Goal: Information Seeking & Learning: Find specific page/section

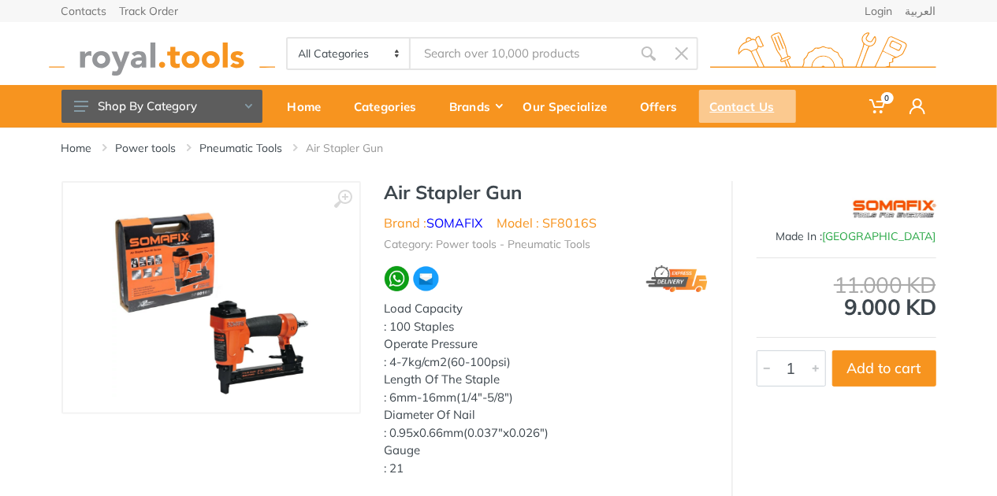
click at [726, 106] on div "Contact Us" at bounding box center [747, 106] width 97 height 33
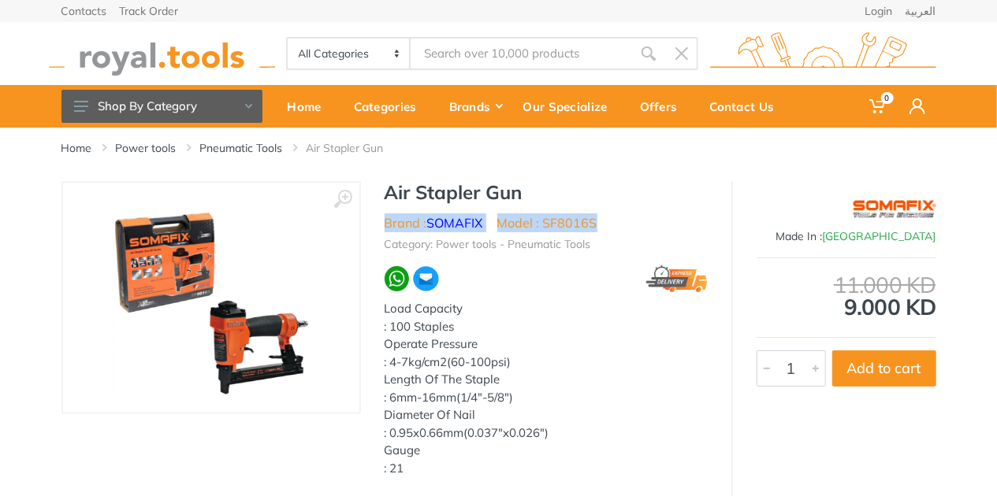
drag, startPoint x: 610, startPoint y: 220, endPoint x: 381, endPoint y: 210, distance: 228.7
click at [381, 210] on div "Air Stapler Gun Brand : SOMAFIX Model : SF8016S Category: Power tools - Pneumat…" at bounding box center [546, 334] width 370 height 306
copy ul "Brand : SOMAFIX Model : SF8016S"
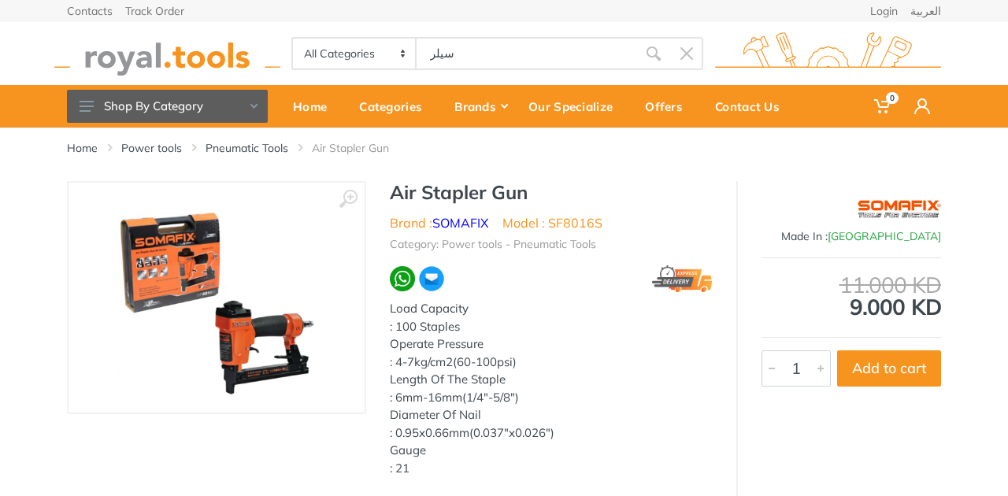
type input "ﺳﻴﻠﺮ"
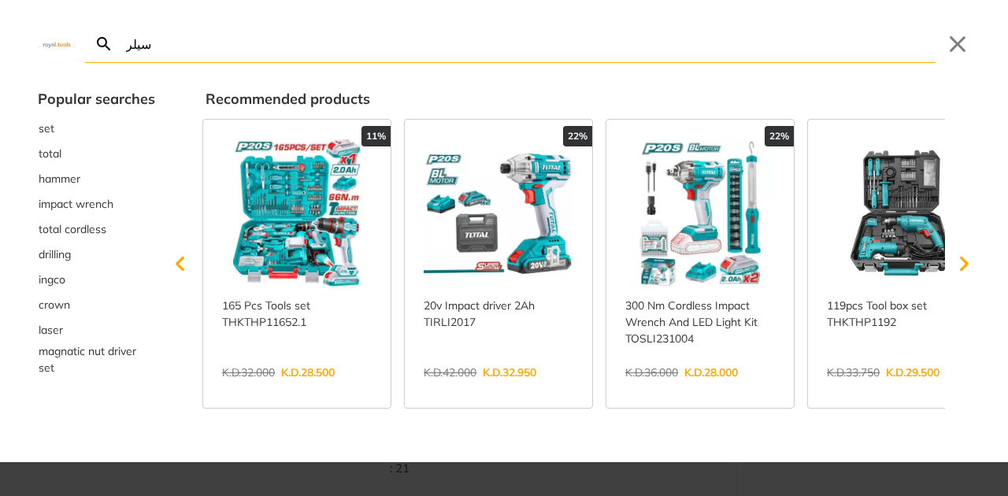
type input "ﺳﻴﻠﺮ"
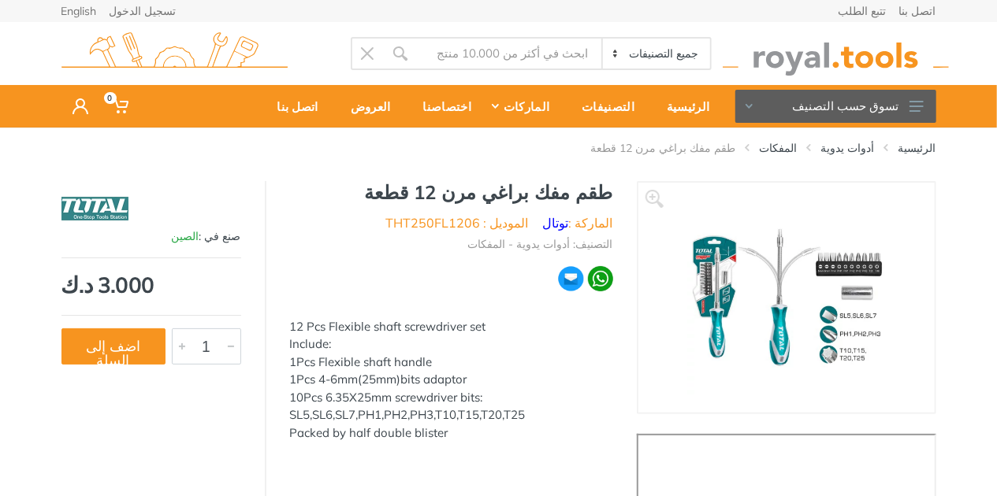
click at [798, 294] on img at bounding box center [786, 298] width 199 height 199
click at [546, 58] on input "Site search" at bounding box center [509, 53] width 185 height 33
paste input "ﻃﻘﻢ ﻣﻔﻜﺎﺕ ﻟﻠﺒﺮﺍﻏﻲ"
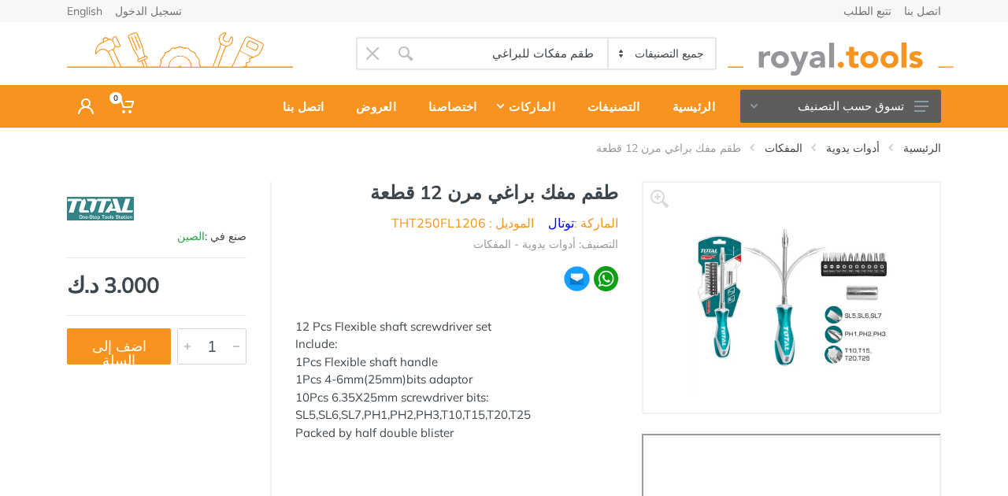
type input "ﻃﻘﻢ ﻣﻔﻜﺎﺕ ﻟﻠﺒﺮﺍﻏﻲ"
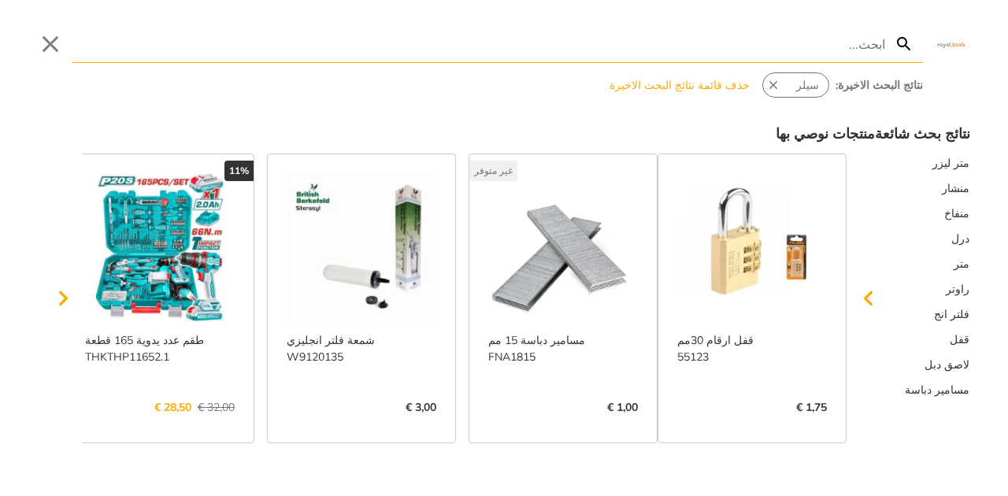
scroll to position [1, 0]
click at [202, 423] on link "عرض المزيد ->" at bounding box center [160, 423] width 150 height 0
type input "مف"
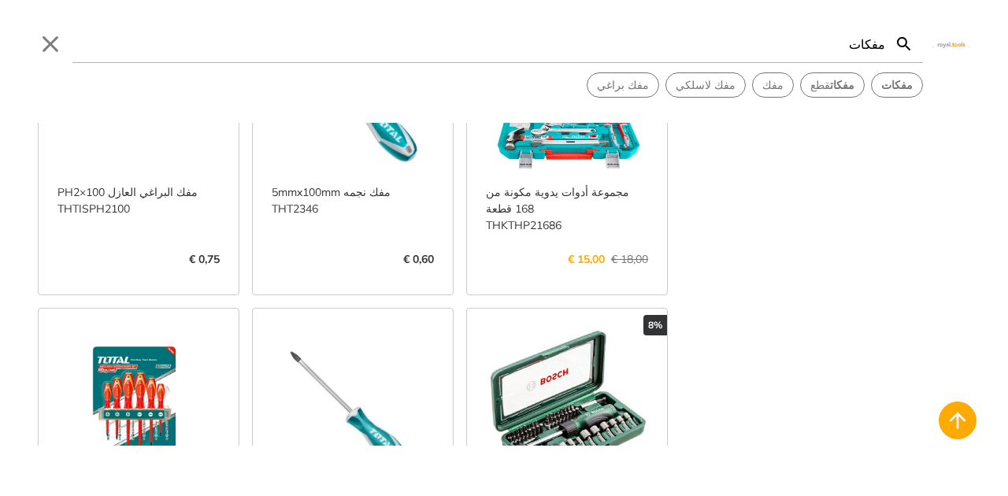
scroll to position [840, 0]
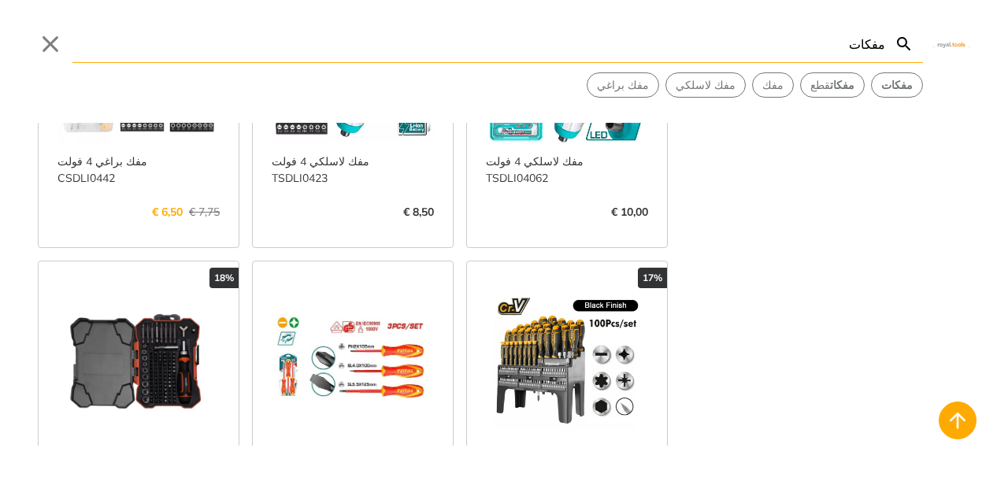
scroll to position [2048, 0]
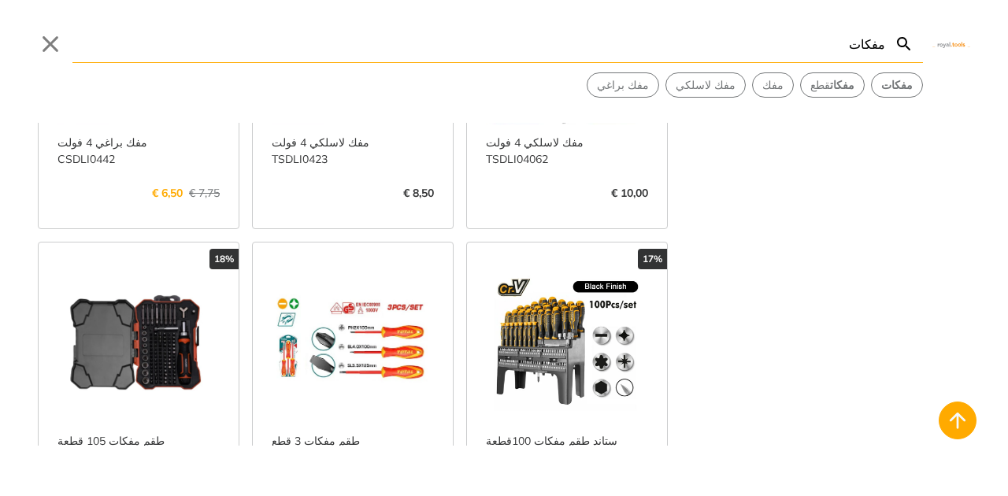
type input "مفكات"
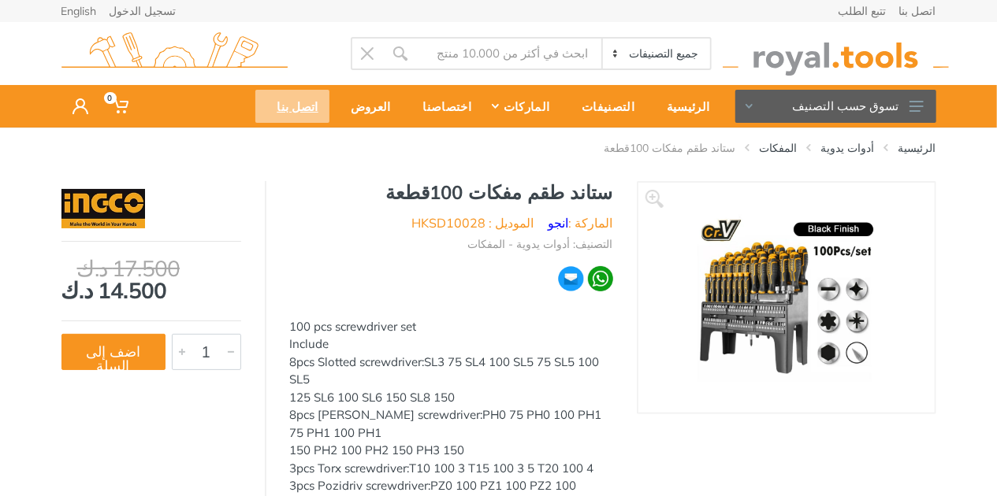
click at [329, 100] on div "اتصل بنا" at bounding box center [291, 106] width 73 height 33
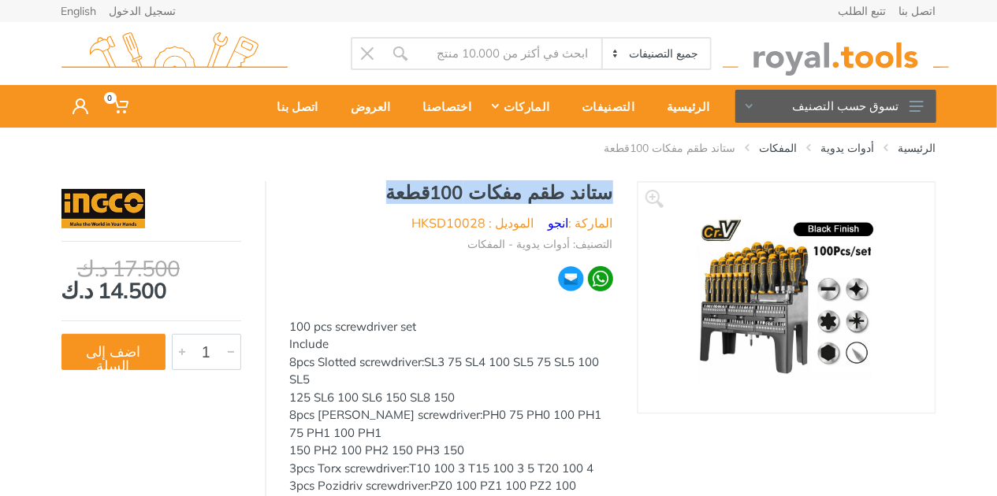
drag, startPoint x: 620, startPoint y: 193, endPoint x: 424, endPoint y: 191, distance: 196.2
copy h1 "ستاند طقم مفكات 100قطعة"
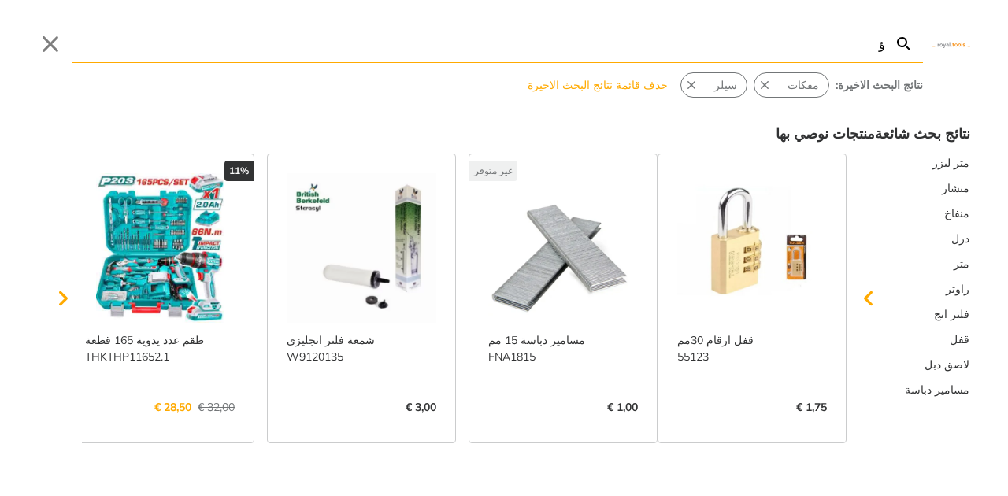
type input "ؤخ"
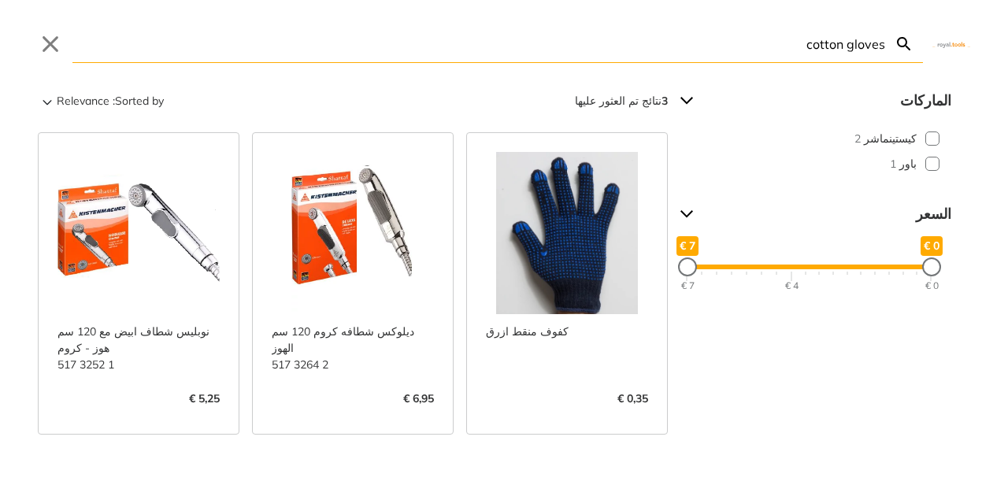
type input "cotton gloves"
click at [577, 415] on link "عرض المزيد ->" at bounding box center [567, 415] width 162 height 0
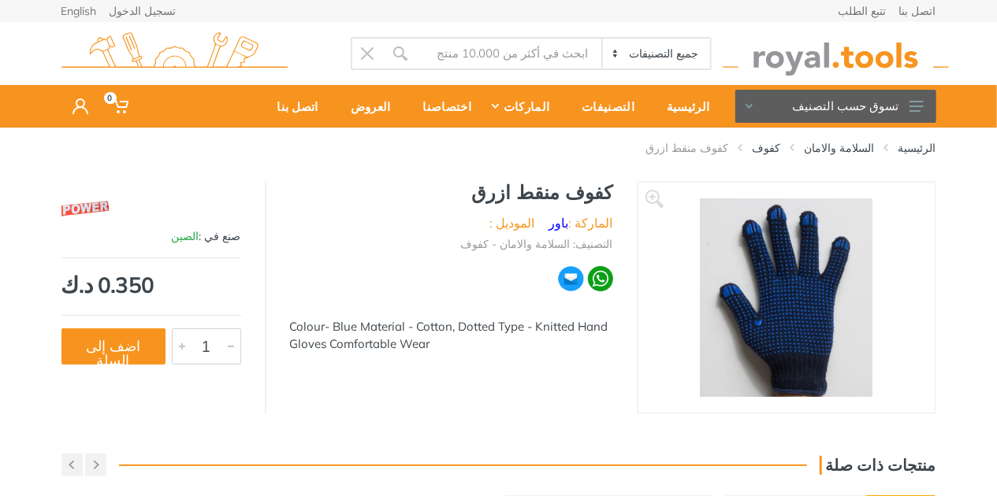
click at [581, 53] on input "Site search" at bounding box center [509, 53] width 185 height 33
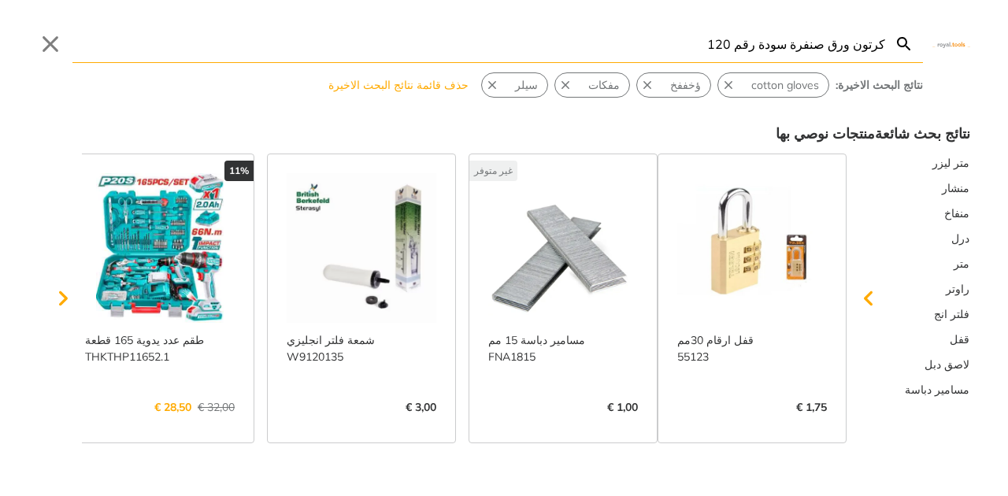
type input "ﻛﺮﺗﻮﻥ ﻭﺭﻕ ﺻﻨﻔﺮﺓ ﺳﻮﺩﺓ ﺭﻗﻢ 120"
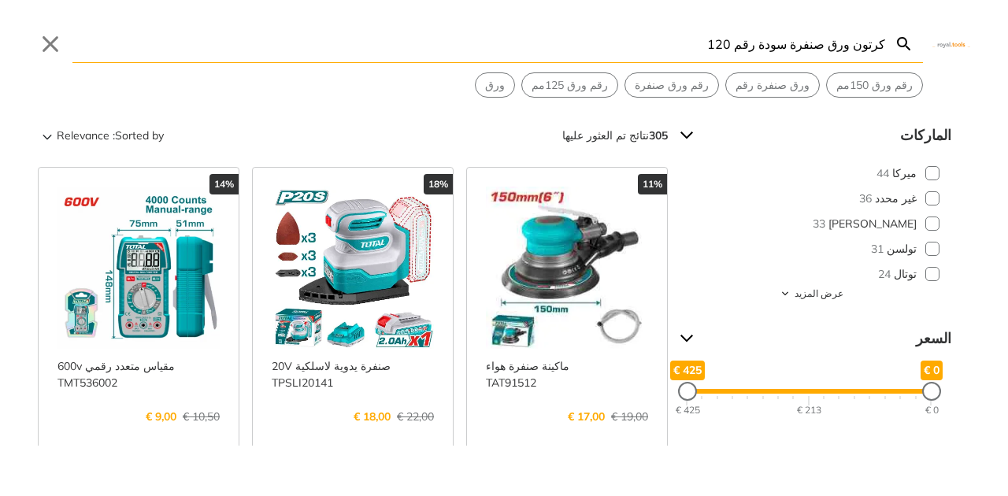
drag, startPoint x: 860, startPoint y: 47, endPoint x: 894, endPoint y: 46, distance: 34.7
click at [894, 46] on form "ﻛﺮﺗﻮﻥ ﻭﺭﻕ ﺻﻨﻔﺮﺓ ﺳﻮﺩﺓ ﺭﻗﻢ 120 Search Submit" at bounding box center [497, 44] width 851 height 38
drag, startPoint x: 828, startPoint y: 44, endPoint x: 741, endPoint y: 46, distance: 87.5
click at [741, 46] on input "ﻭﺭﻕ ﺻﻨﻔﺮﺓ ﺳﻮﺩﺓ ﺭﻗﻢ 120" at bounding box center [478, 43] width 813 height 37
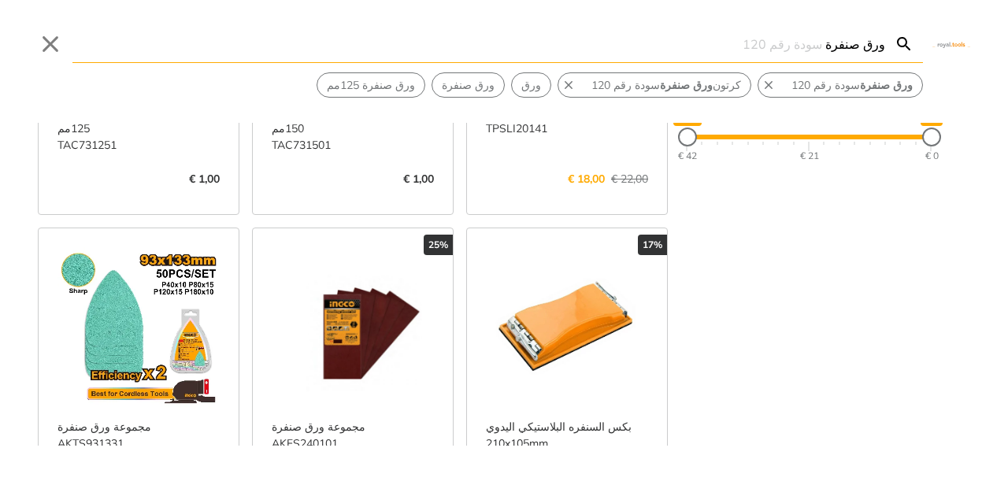
scroll to position [262, 0]
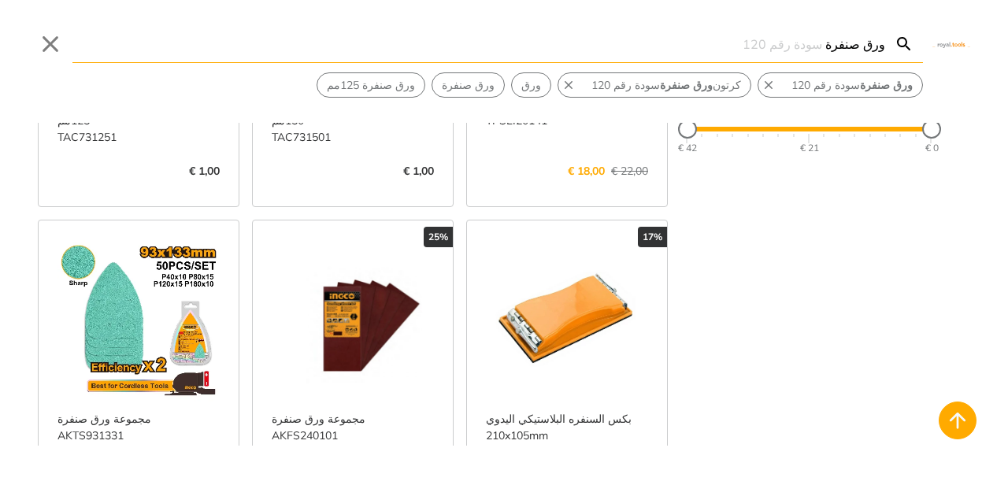
type input "ﻭﺭﻕ ﺻﻨﻔﺮﺓ"
click at [358, 496] on link "عرض المزيد ->" at bounding box center [353, 503] width 162 height 0
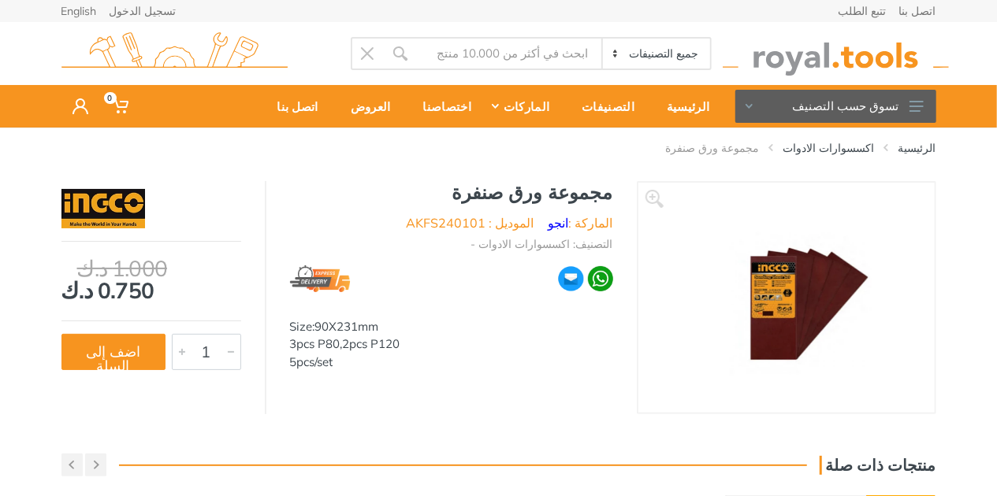
click at [569, 54] on input "Site search" at bounding box center [509, 53] width 185 height 33
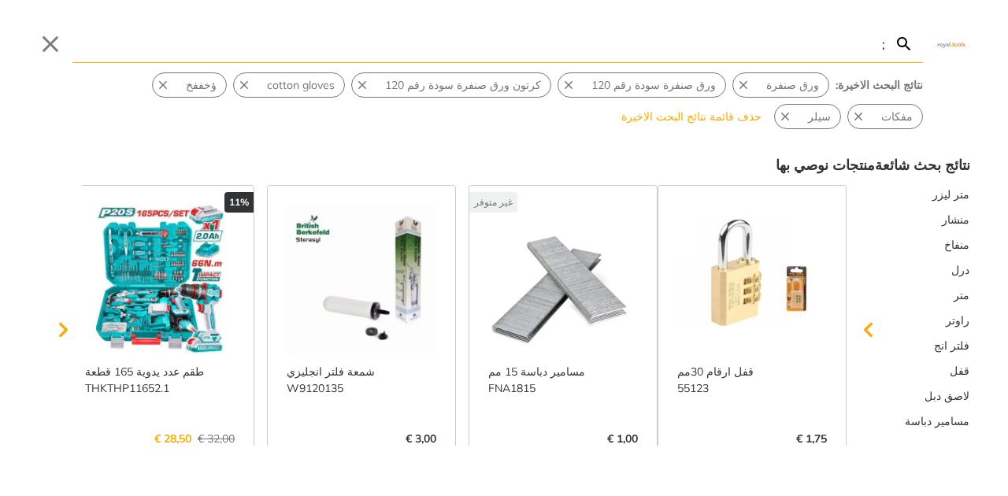
type input ";"
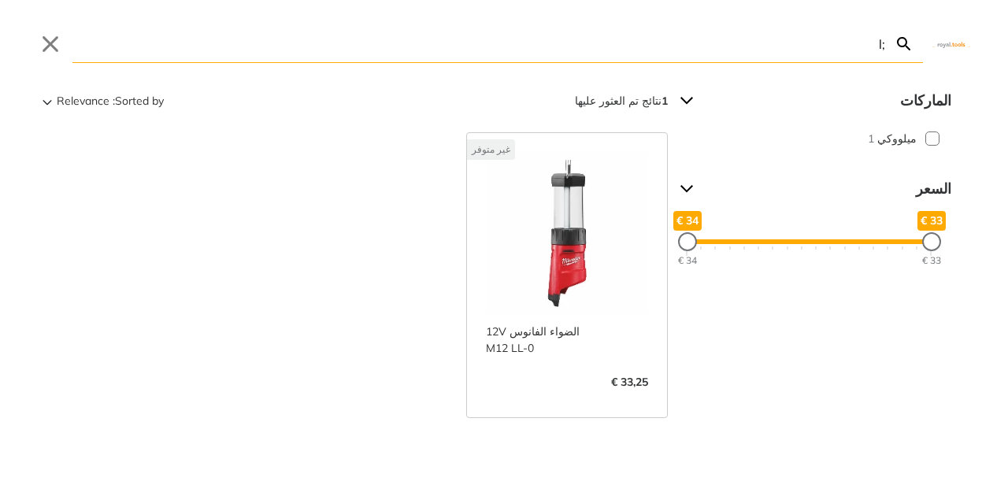
type input ";"
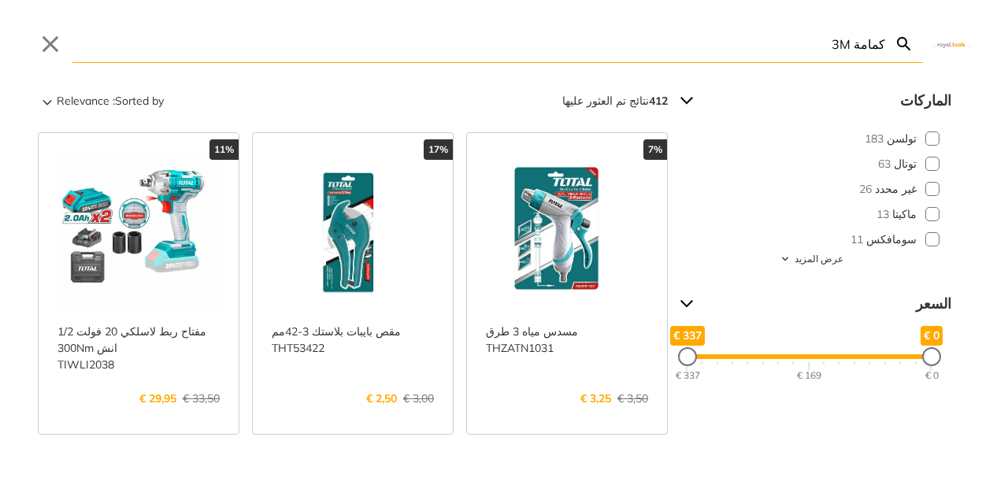
drag, startPoint x: 821, startPoint y: 37, endPoint x: 894, endPoint y: 42, distance: 73.4
click at [894, 42] on form "كمامة 3M Search Submit" at bounding box center [497, 44] width 851 height 38
paste input "ﻟﻜﺮ ﺑﻼﺳﺘﻴﻚ"
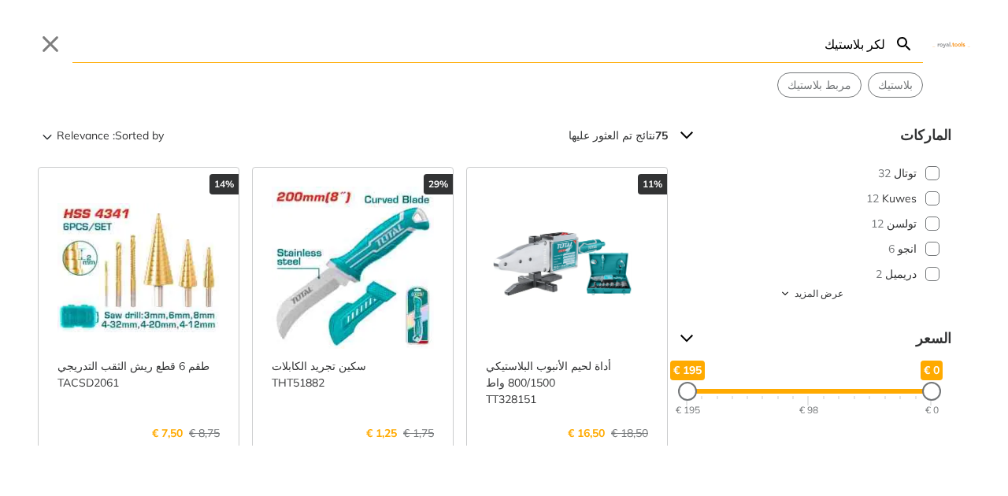
drag, startPoint x: 730, startPoint y: 47, endPoint x: 922, endPoint y: 43, distance: 192.3
click at [922, 43] on form "ﻟﻜﺮ ﺑﻼﺳﺘﻴﻚ Search Submit" at bounding box center [497, 44] width 851 height 38
paste input "ﺜﻘﺎﺏ ﺩﺭﻳﻞ ﺷﺤﻦ ﻭﺍﻳﺮﻟﺲ"
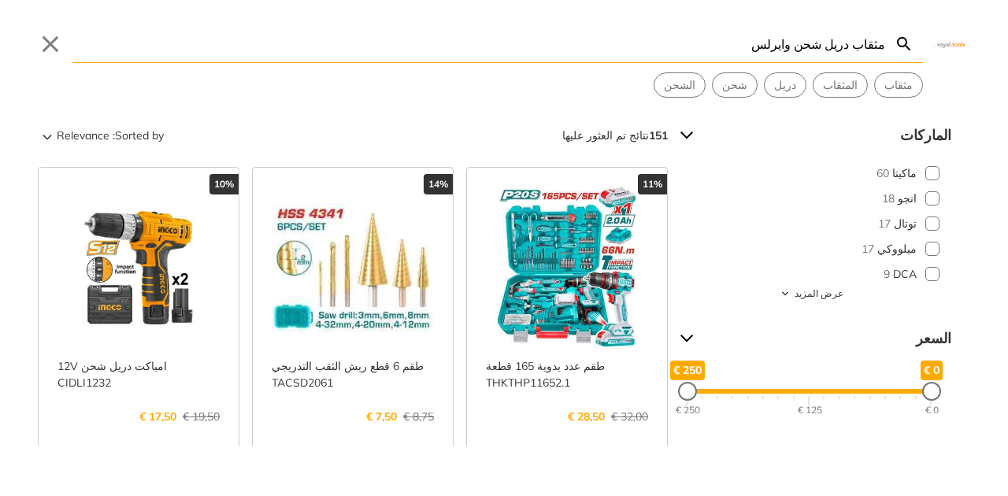
type input "ﻣﺜﻘﺎﺏ ﺩﺭﻳﻞ ﺷﺤﻦ ﻭﺍﻳﺮﻟﺲ"
click at [598, 433] on link "عرض المزيد ->" at bounding box center [567, 433] width 162 height 0
